Goal: Transaction & Acquisition: Purchase product/service

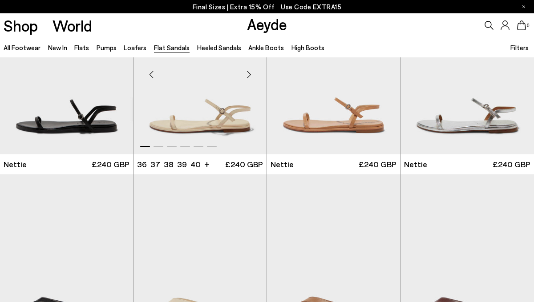
scroll to position [72, 0]
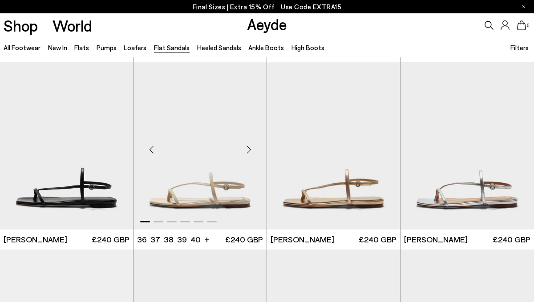
scroll to position [719, 0]
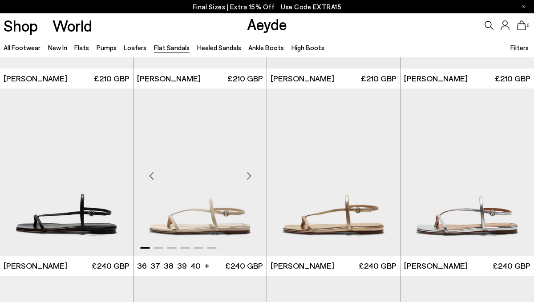
click at [212, 173] on img "1 / 6" at bounding box center [200, 172] width 133 height 167
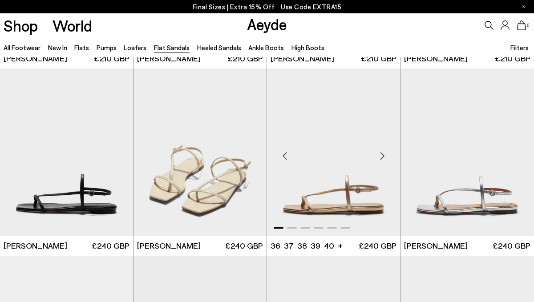
scroll to position [741, 0]
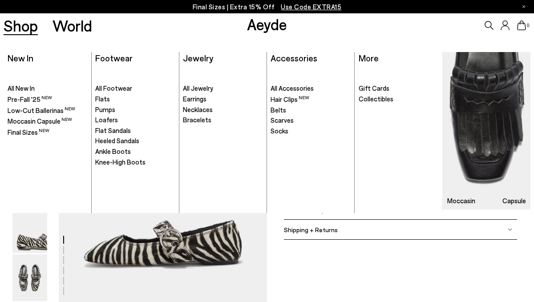
click at [26, 29] on link "Shop" at bounding box center [21, 26] width 34 height 16
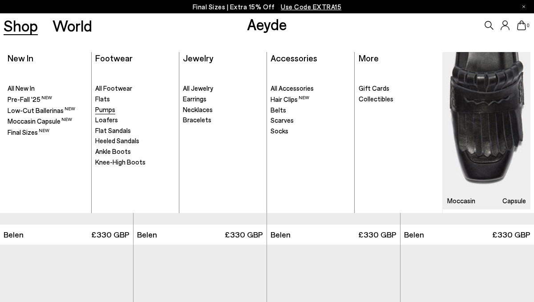
click at [101, 110] on span "Pumps" at bounding box center [105, 110] width 20 height 8
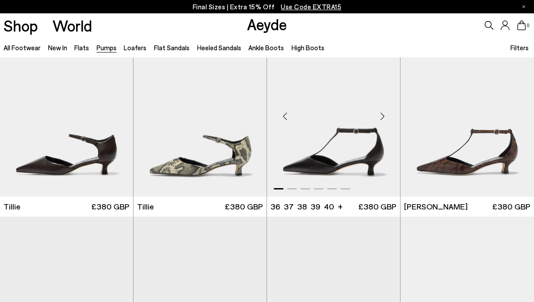
scroll to position [593, 0]
